Goal: Task Accomplishment & Management: Manage account settings

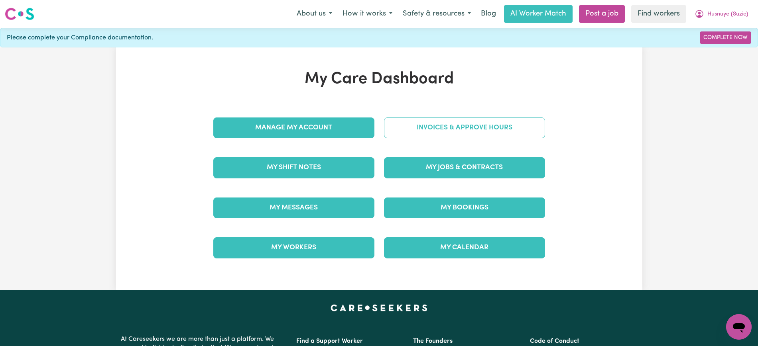
click at [403, 130] on link "Invoices & Approve Hours" at bounding box center [464, 128] width 161 height 21
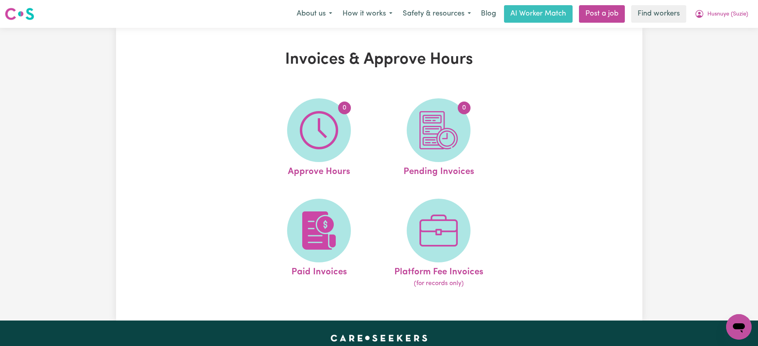
click at [326, 132] on img at bounding box center [319, 130] width 38 height 38
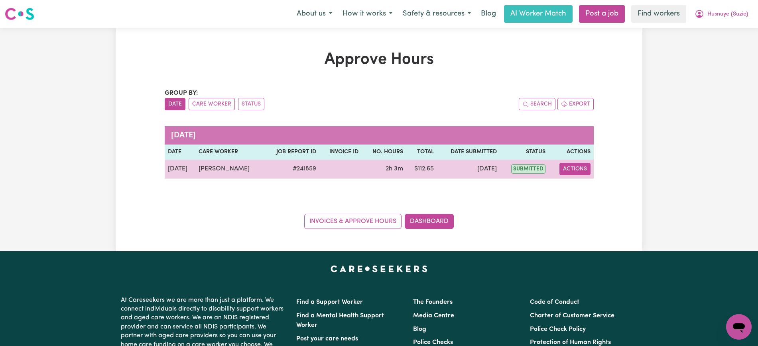
click at [567, 167] on button "Actions" at bounding box center [574, 169] width 31 height 12
click at [583, 191] on link "View Job Report" at bounding box center [593, 188] width 68 height 16
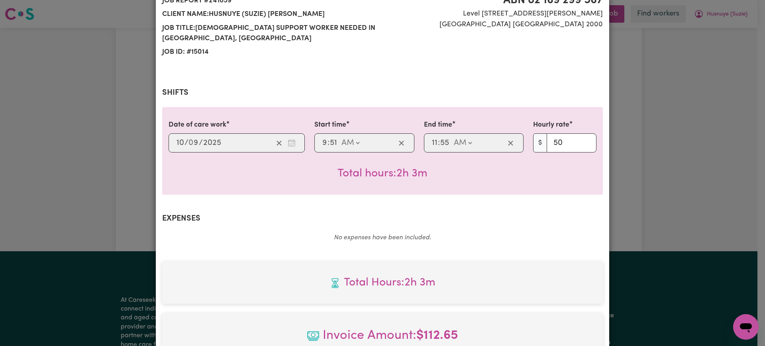
scroll to position [279, 0]
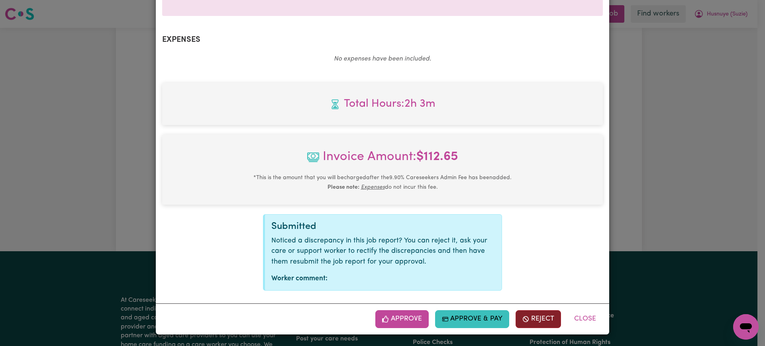
click at [522, 316] on icon "button" at bounding box center [525, 319] width 7 height 7
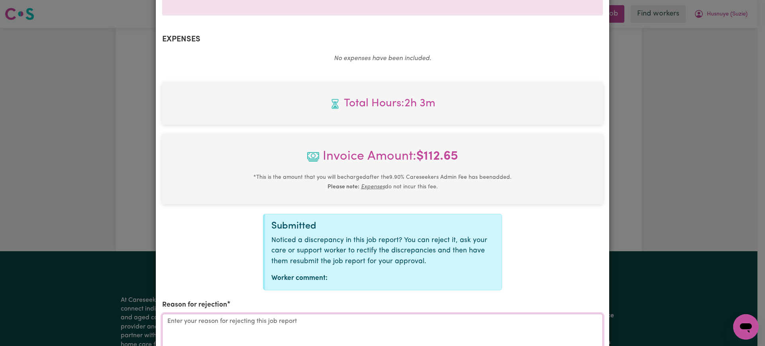
click at [428, 325] on textarea "Reason for rejection" at bounding box center [382, 344] width 441 height 60
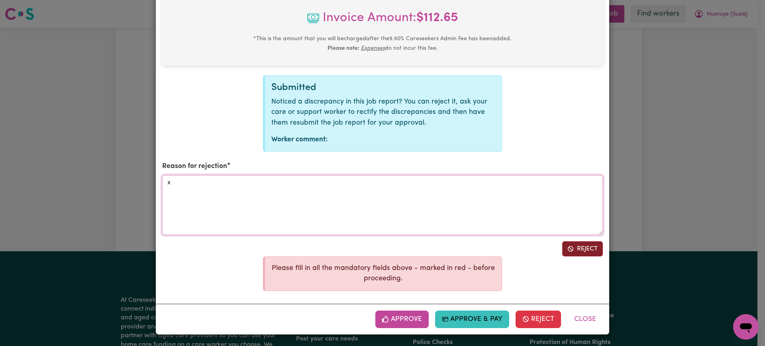
type textarea "x"
click at [582, 245] on button "Reject" at bounding box center [582, 248] width 41 height 15
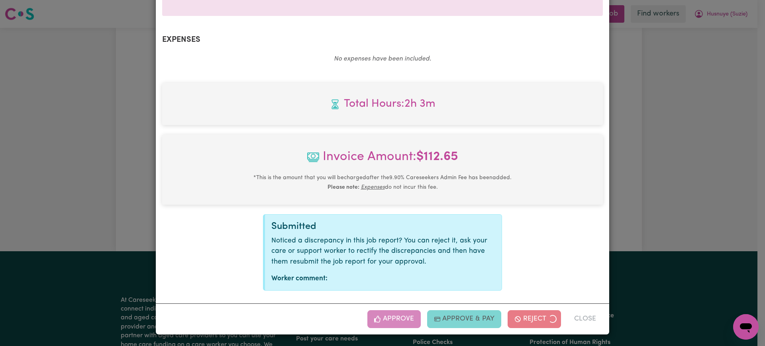
drag, startPoint x: 654, startPoint y: 195, endPoint x: 668, endPoint y: 96, distance: 100.2
click at [655, 195] on div "Job Report # 241859 - [PERSON_NAME] Summary Job report # 241859 Client name: Hu…" at bounding box center [382, 173] width 765 height 346
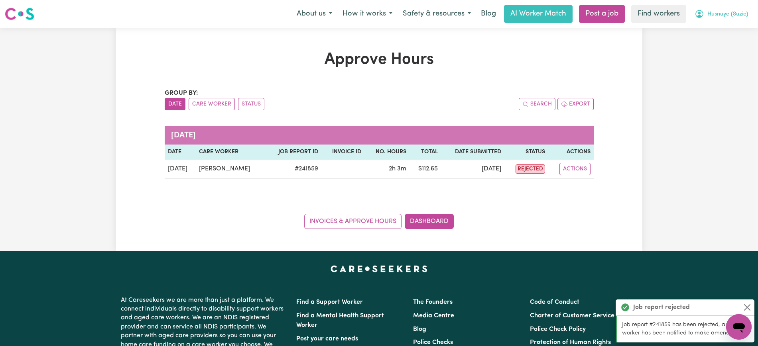
click at [712, 12] on span "Husnuye (Suzie)" at bounding box center [727, 14] width 41 height 9
click at [707, 47] on link "Logout" at bounding box center [720, 45] width 63 height 15
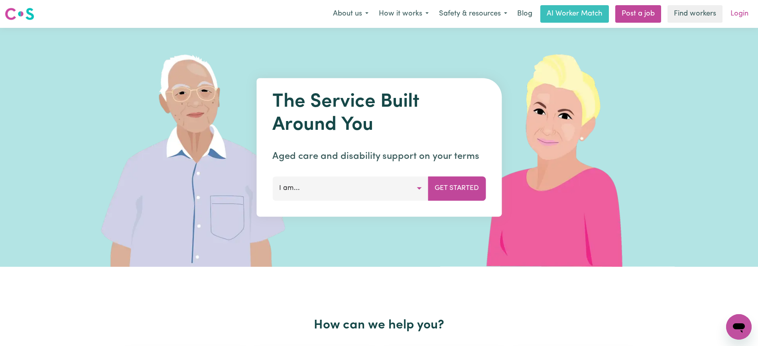
click at [747, 11] on link "Login" at bounding box center [738, 14] width 27 height 18
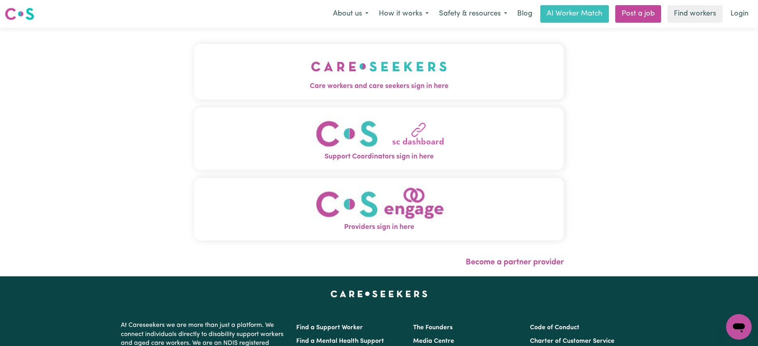
click at [366, 76] on img "Care workers and care seekers sign in here" at bounding box center [379, 66] width 136 height 29
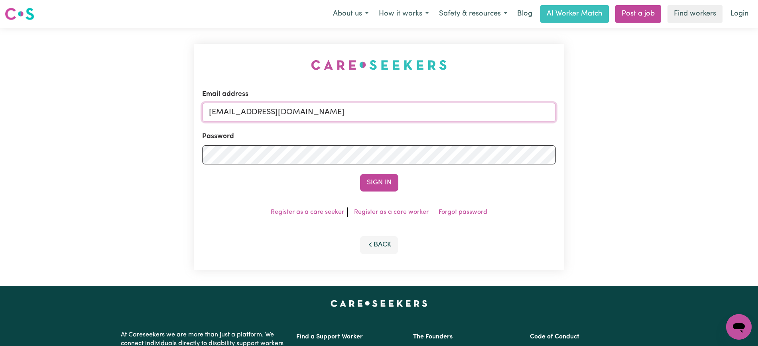
drag, startPoint x: 249, startPoint y: 114, endPoint x: 569, endPoint y: 114, distance: 319.2
click at [569, 114] on div "Email address [EMAIL_ADDRESS][DOMAIN_NAME] Password Sign In Register as a care …" at bounding box center [379, 157] width 758 height 258
paste input "[PERSON_NAME][EMAIL_ADDRESS][DOMAIN_NAME]"
type input "superuser~[PERSON_NAME][EMAIL_ADDRESS][DOMAIN_NAME]"
drag, startPoint x: 534, startPoint y: 75, endPoint x: 481, endPoint y: 131, distance: 76.7
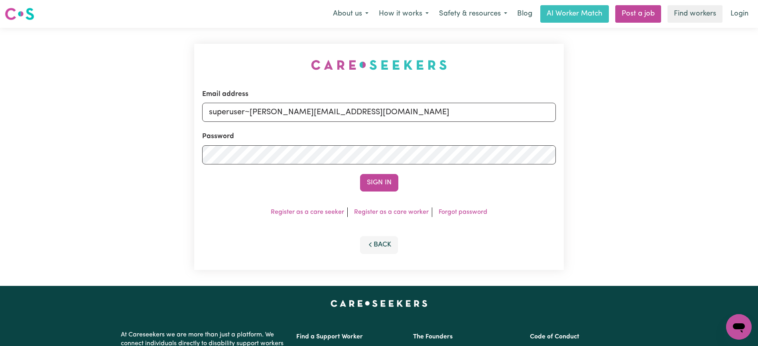
click at [533, 75] on div "Email address superuser~[PERSON_NAME][EMAIL_ADDRESS][DOMAIN_NAME] Password Sign…" at bounding box center [378, 157] width 369 height 226
click at [362, 179] on button "Sign In" at bounding box center [379, 183] width 38 height 18
